Goal: Transaction & Acquisition: Purchase product/service

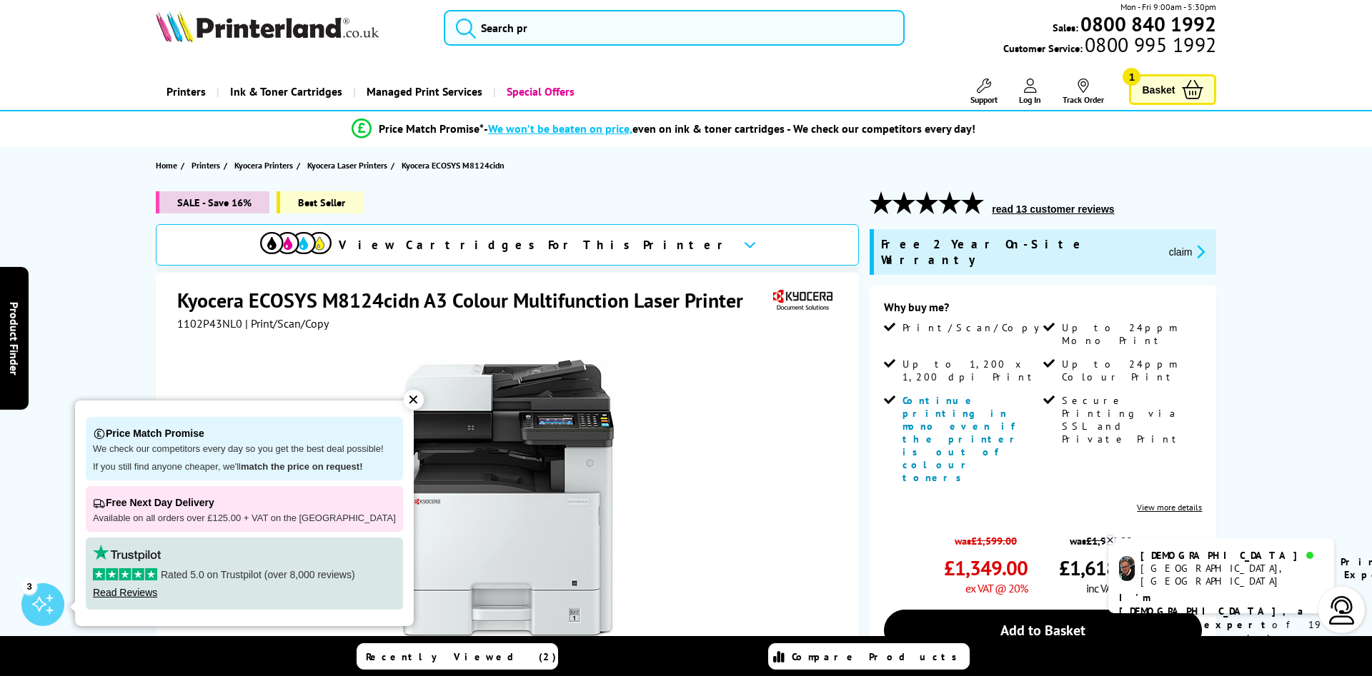
scroll to position [1, 0]
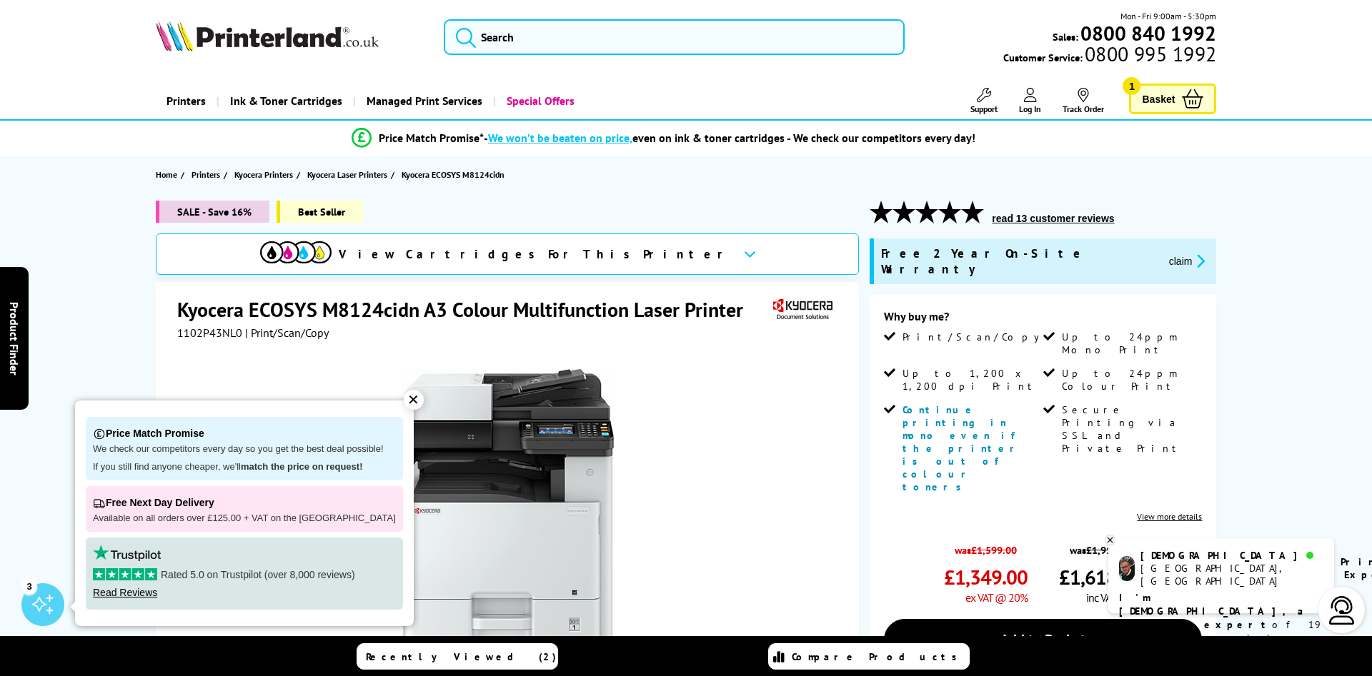
click at [1159, 101] on span "Basket" at bounding box center [1158, 98] width 33 height 19
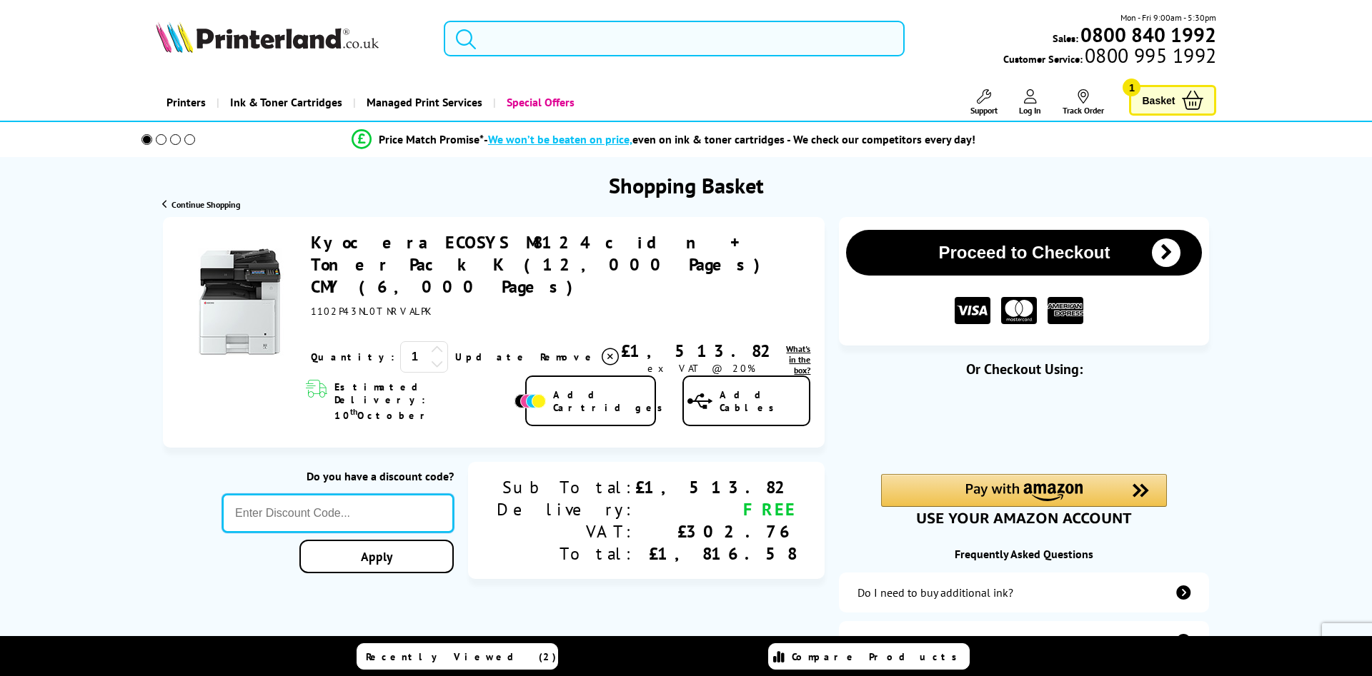
click at [454, 494] on input "text" at bounding box center [337, 513] width 231 height 39
type input "5OFFPRINTERS"
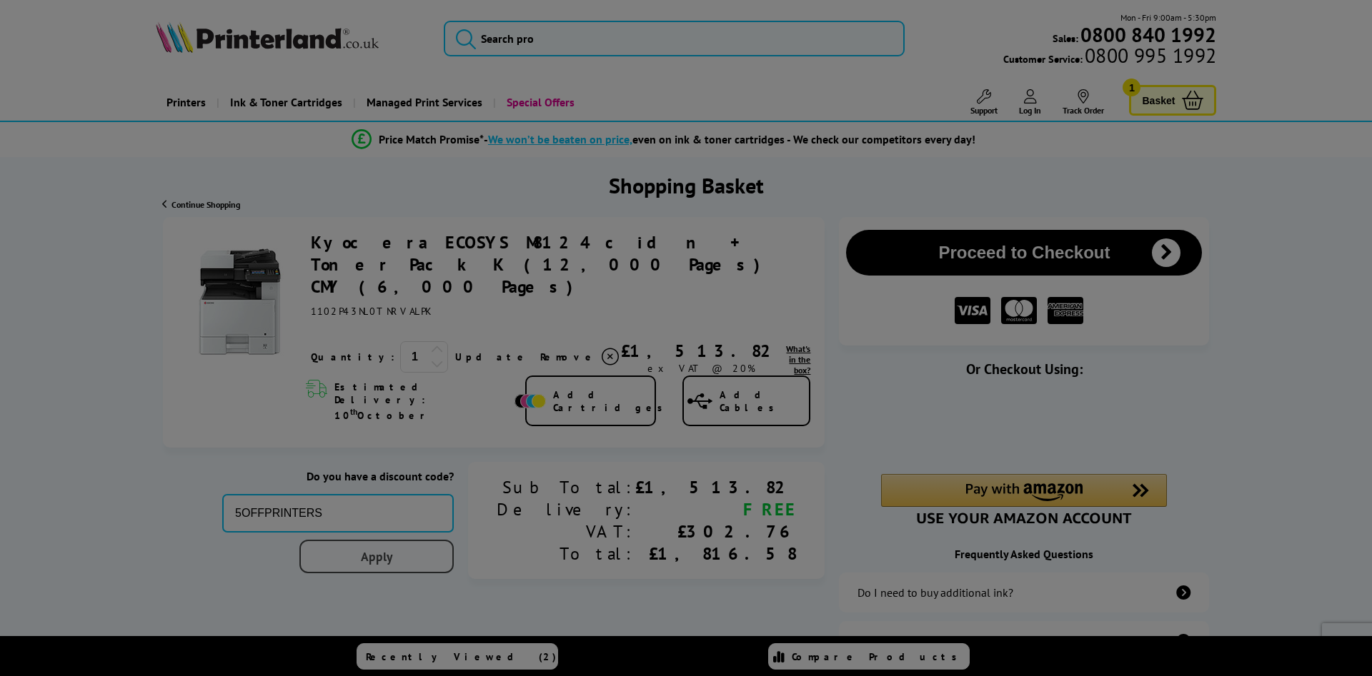
click at [549, 513] on div "Proceed to Checkout Shopping Basket 1 Update" at bounding box center [686, 492] width 1372 height 551
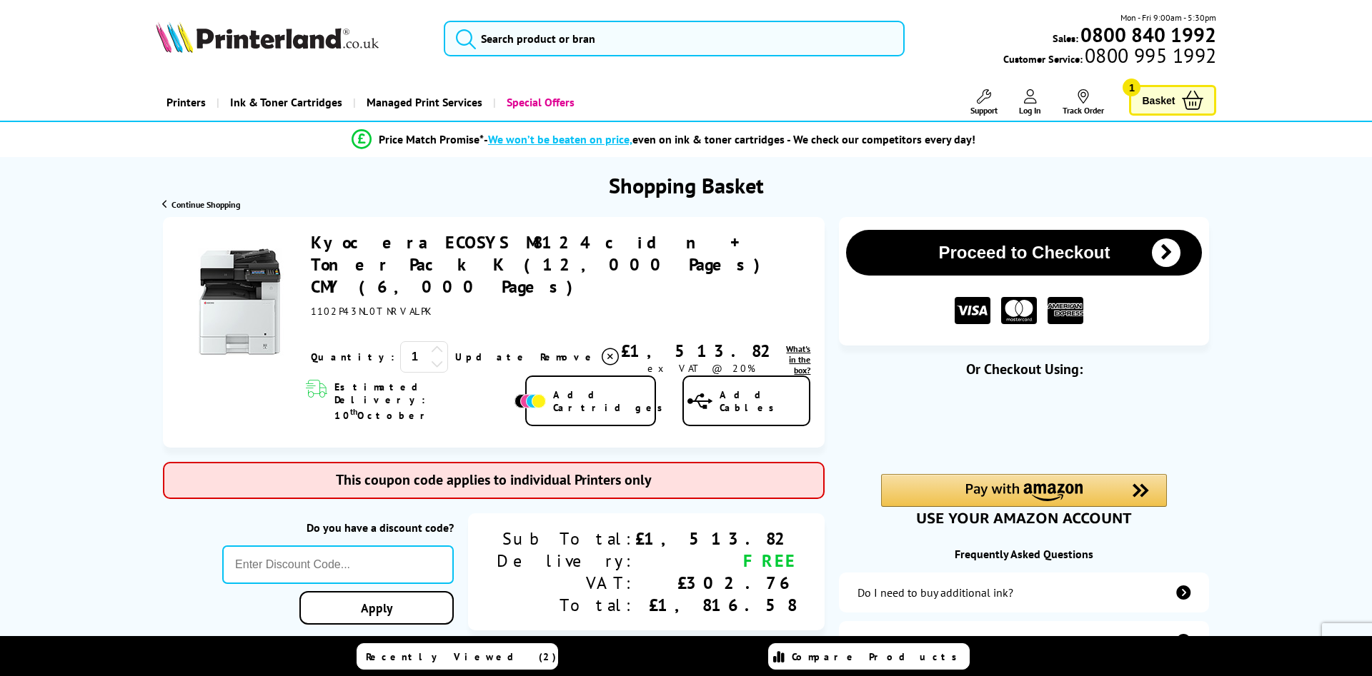
click at [1064, 257] on button "Proceed to Checkout" at bounding box center [1024, 253] width 356 height 46
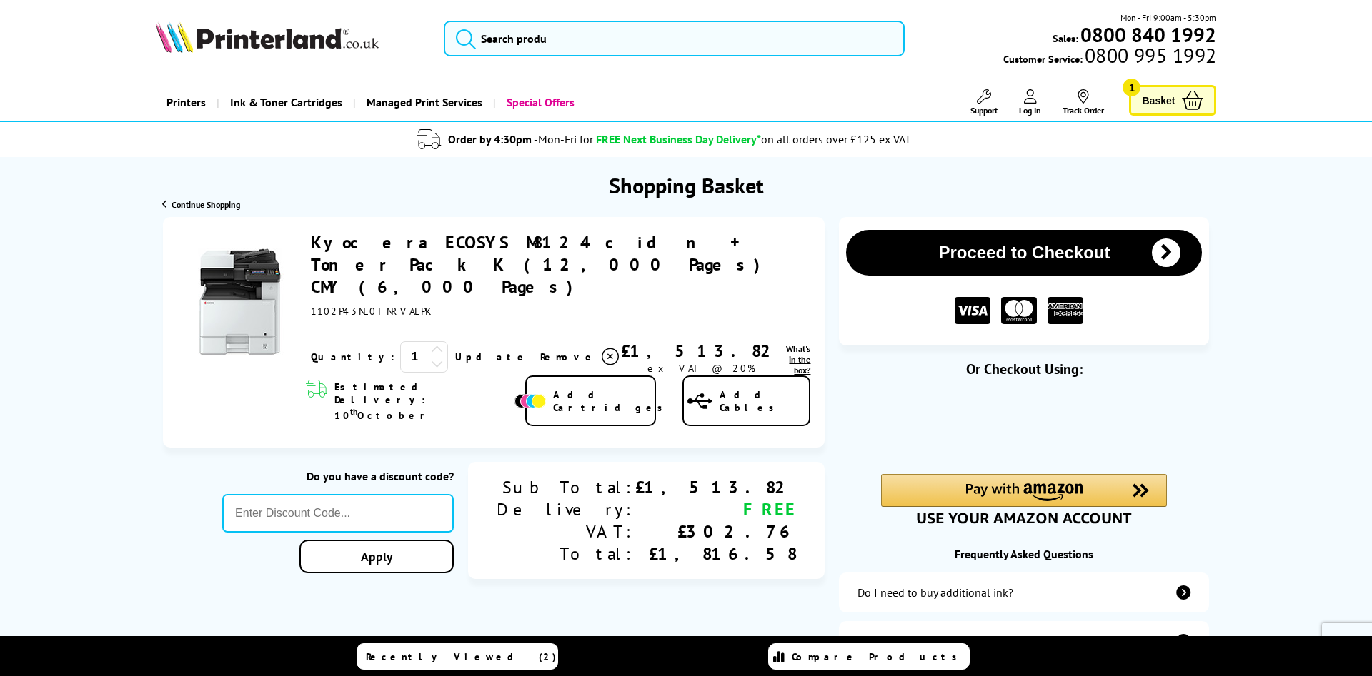
click at [421, 244] on link "Kyocera ECOSYS M8124cidn + Toner Pack K (12,000 Pages) CMY (6,000 Pages)" at bounding box center [540, 264] width 459 height 66
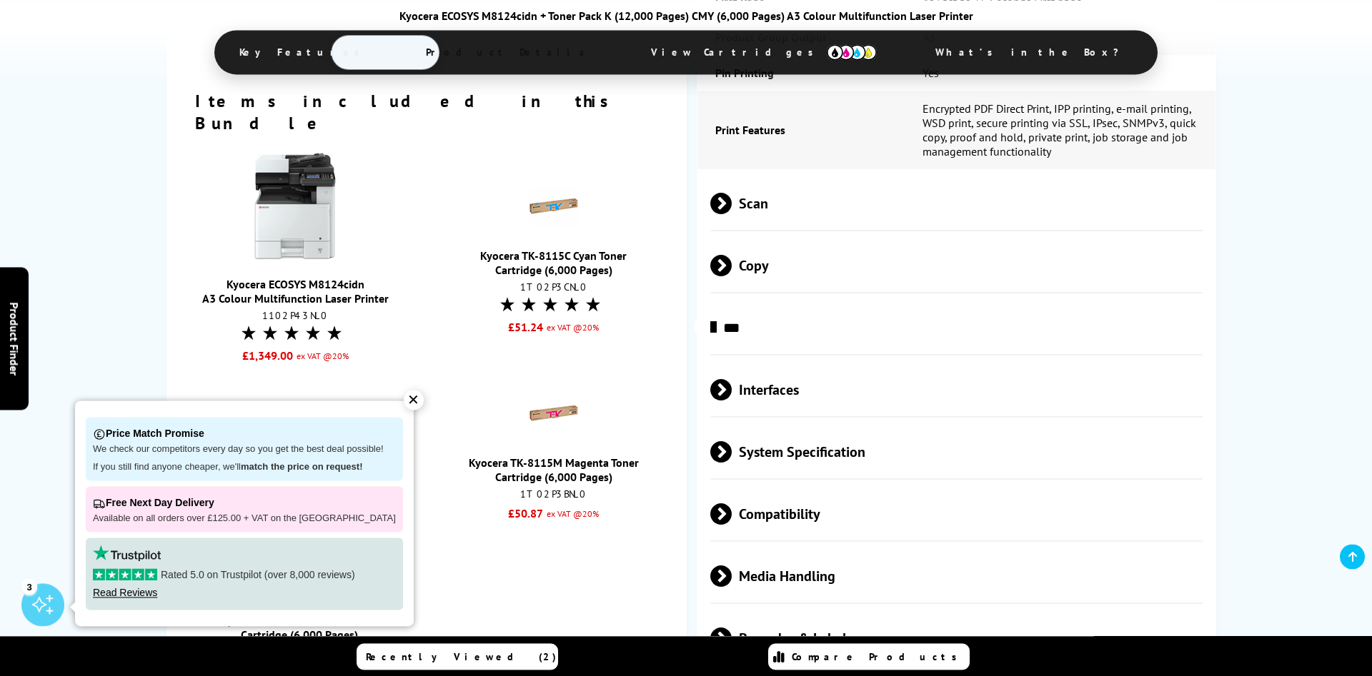
scroll to position [2114, 0]
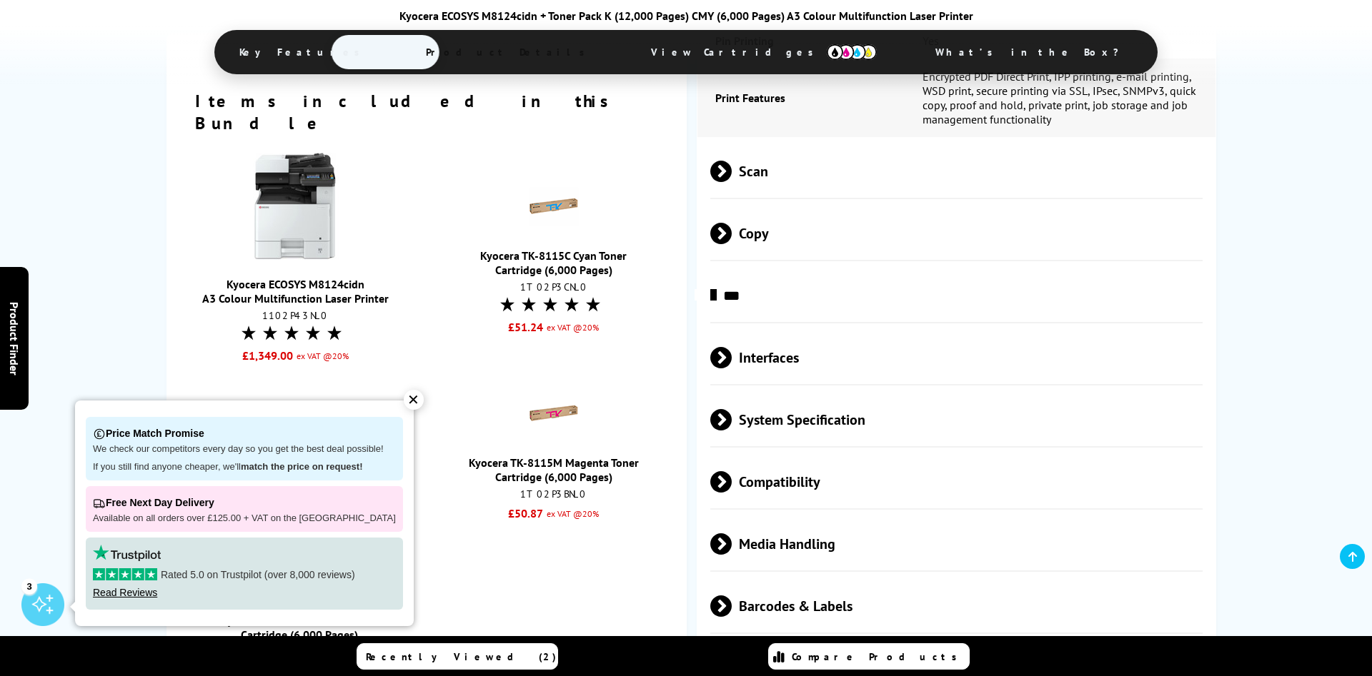
click at [880, 368] on span "Interfaces" at bounding box center [956, 358] width 492 height 54
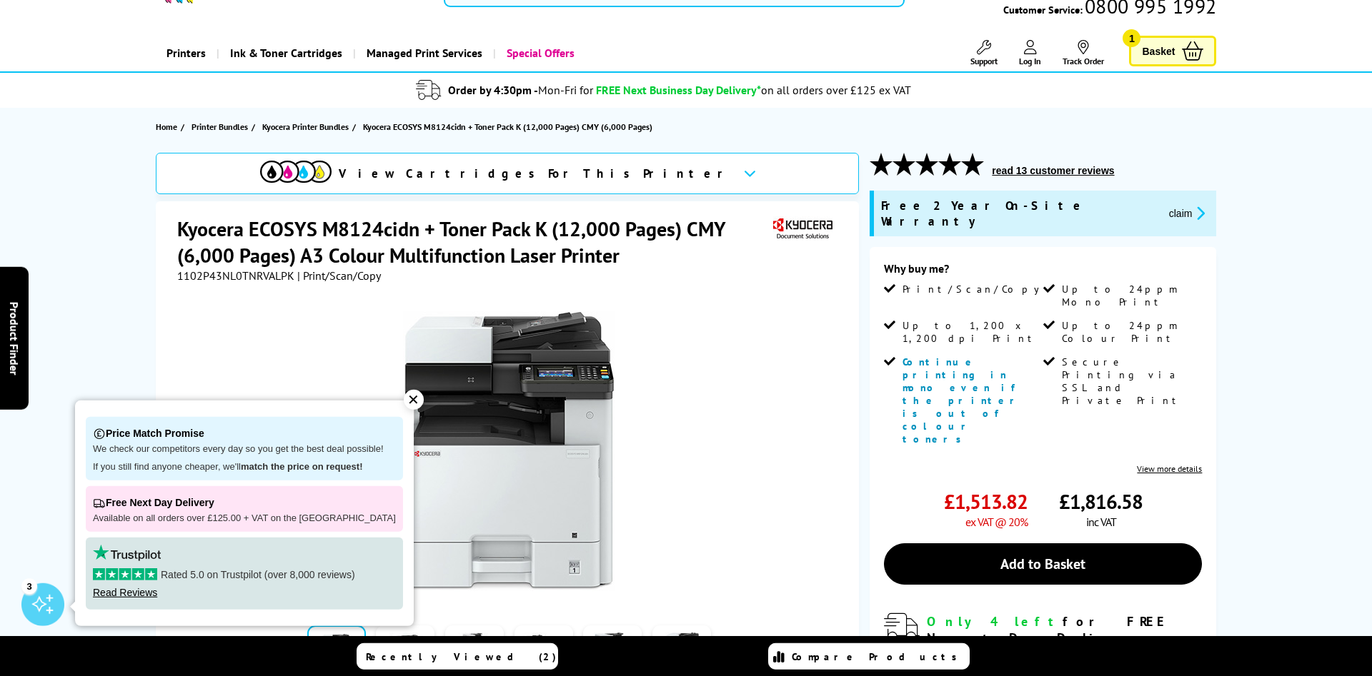
scroll to position [0, 0]
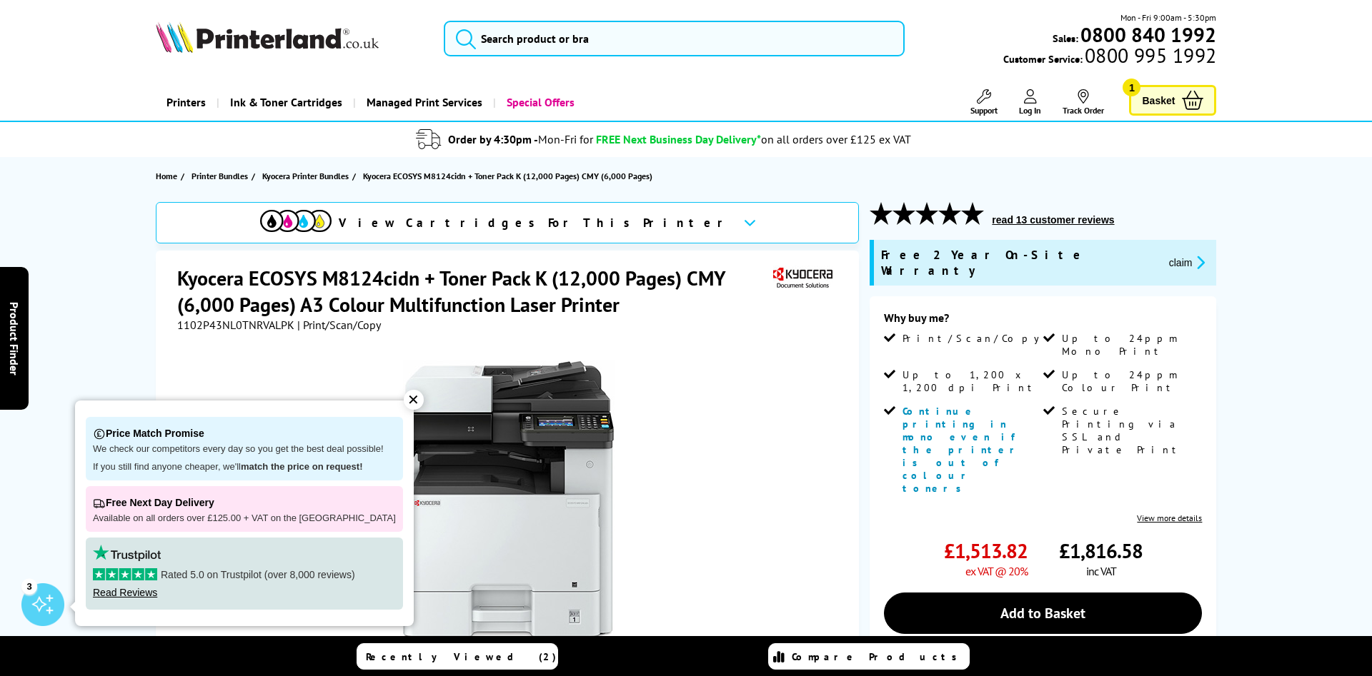
click at [1151, 96] on span "Basket" at bounding box center [1158, 100] width 33 height 19
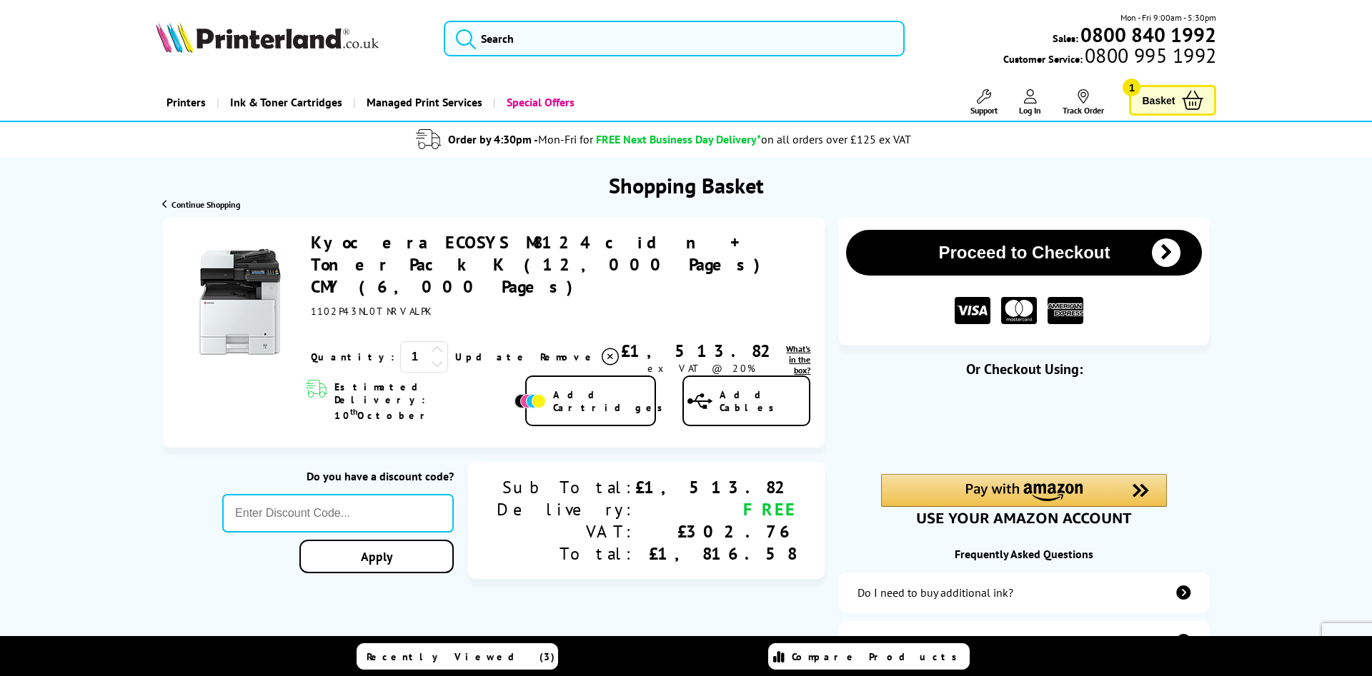
drag, startPoint x: 1072, startPoint y: 247, endPoint x: 1241, endPoint y: 305, distance: 178.2
click at [1240, 305] on div "Proceed to Checkout Shopping Basket ex VAT @ 20% 1 Update Close th" at bounding box center [685, 492] width 1143 height 551
